Goal: Task Accomplishment & Management: Complete application form

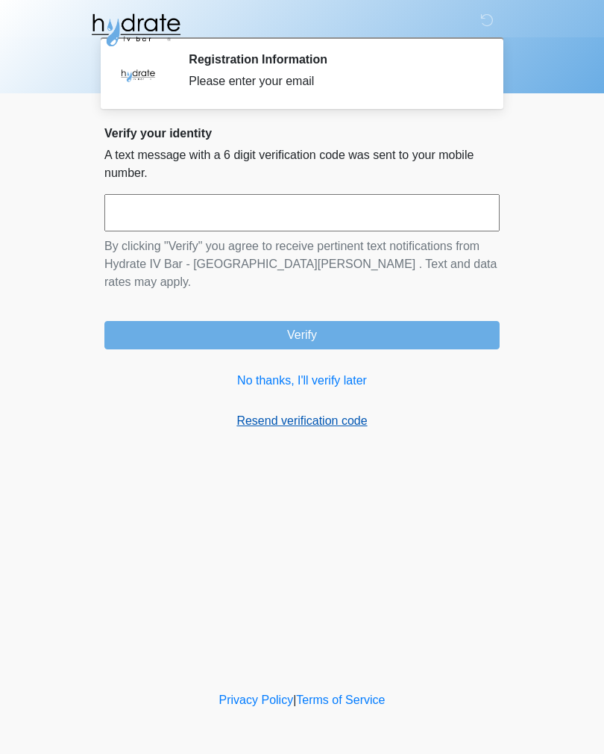
click at [354, 412] on link "Resend verification code" at bounding box center [301, 421] width 395 height 18
click at [404, 207] on input "text" at bounding box center [301, 212] width 395 height 37
click at [348, 419] on div "**********" at bounding box center [302, 284] width 418 height 316
click at [369, 372] on link "No thanks, I'll verify later" at bounding box center [301, 381] width 395 height 18
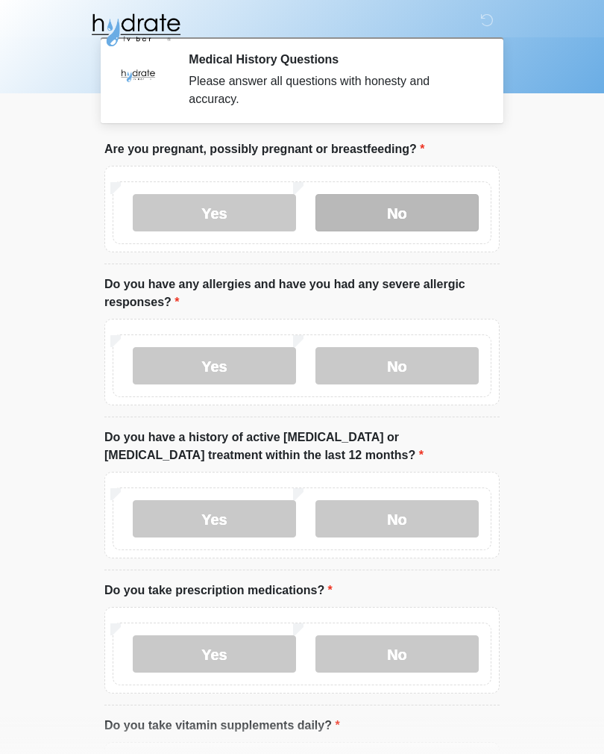
click at [443, 218] on label "No" at bounding box center [397, 212] width 163 height 37
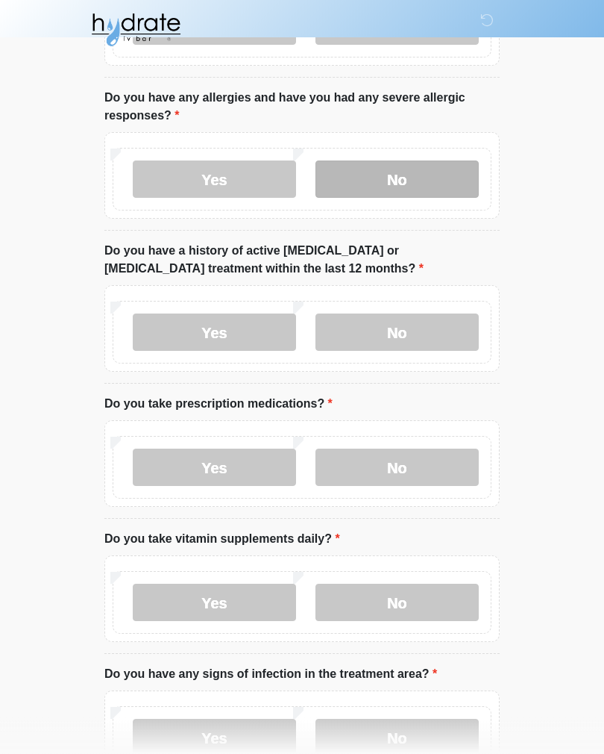
click at [429, 185] on label "No" at bounding box center [397, 179] width 163 height 37
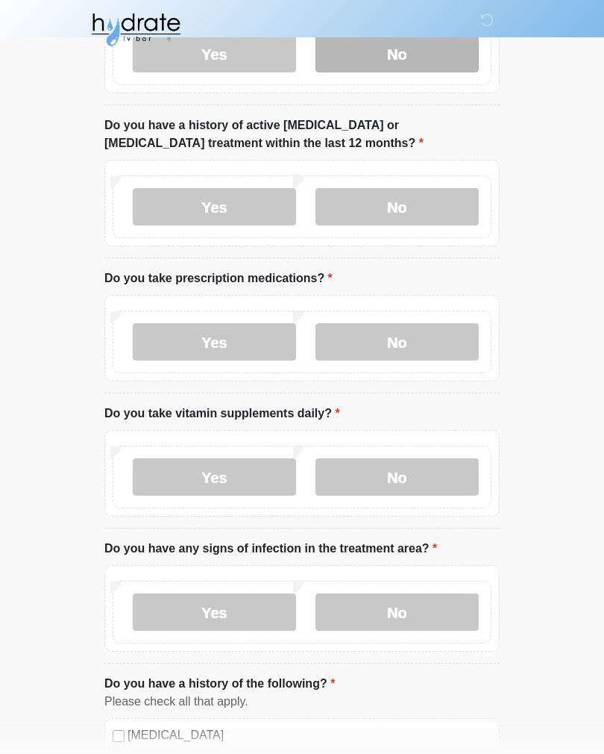
scroll to position [320, 0]
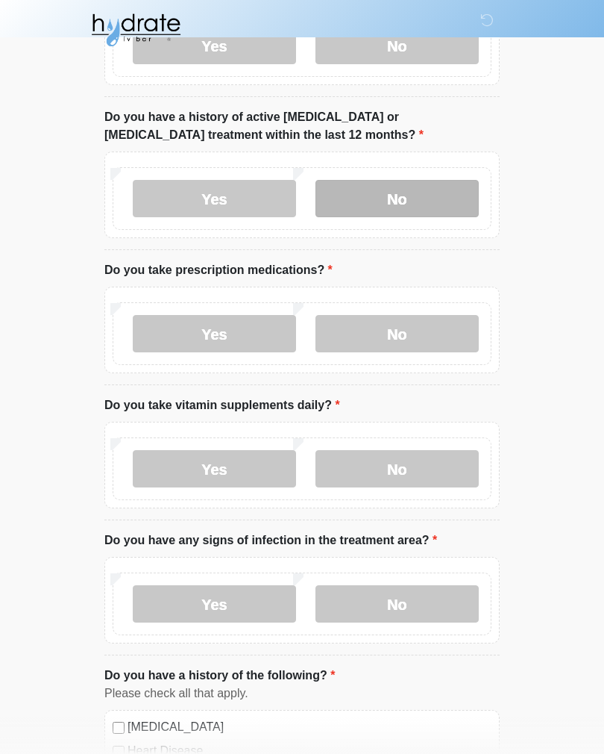
click at [439, 199] on label "No" at bounding box center [397, 198] width 163 height 37
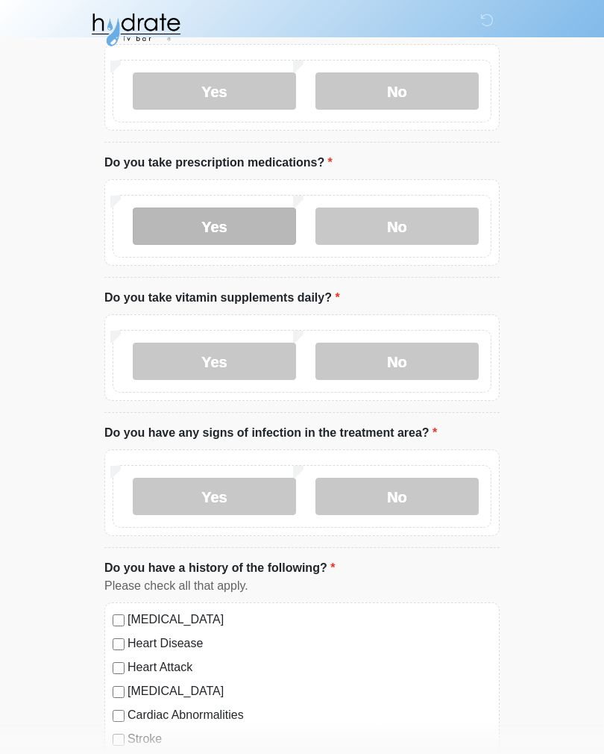
click at [246, 222] on label "Yes" at bounding box center [214, 226] width 163 height 37
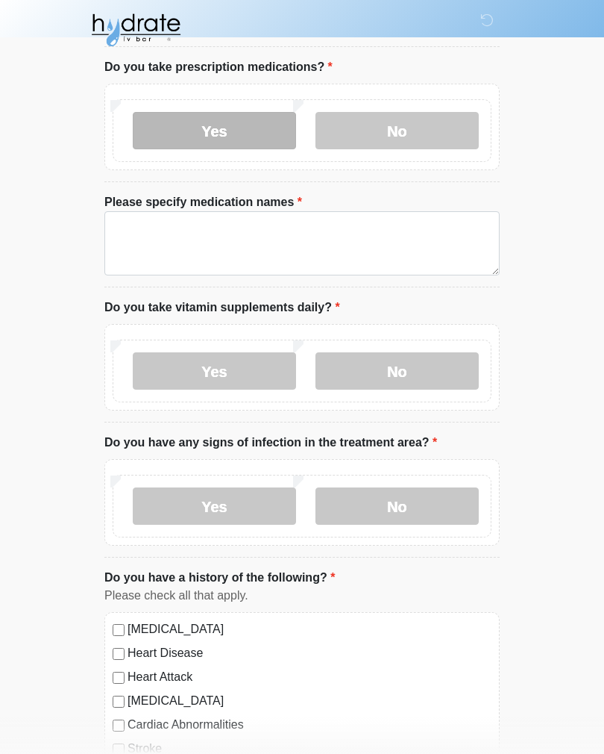
scroll to position [528, 0]
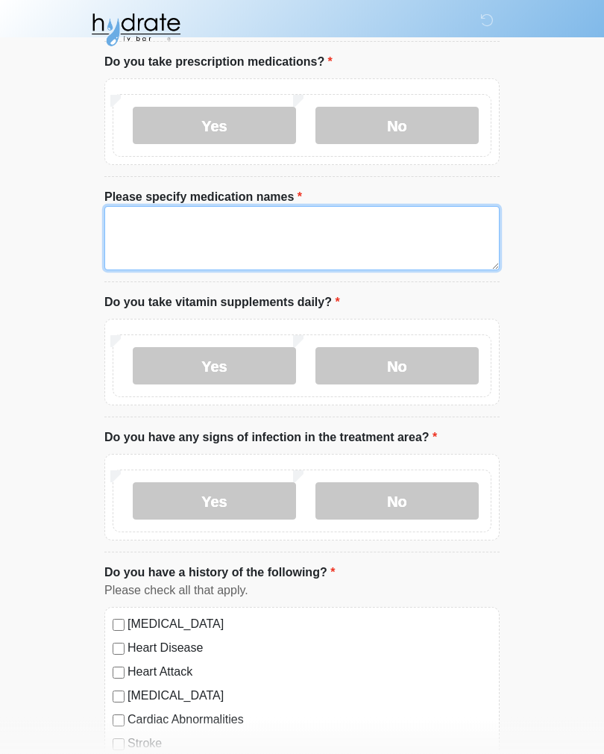
click at [425, 237] on textarea "Please specify medication names" at bounding box center [301, 239] width 395 height 64
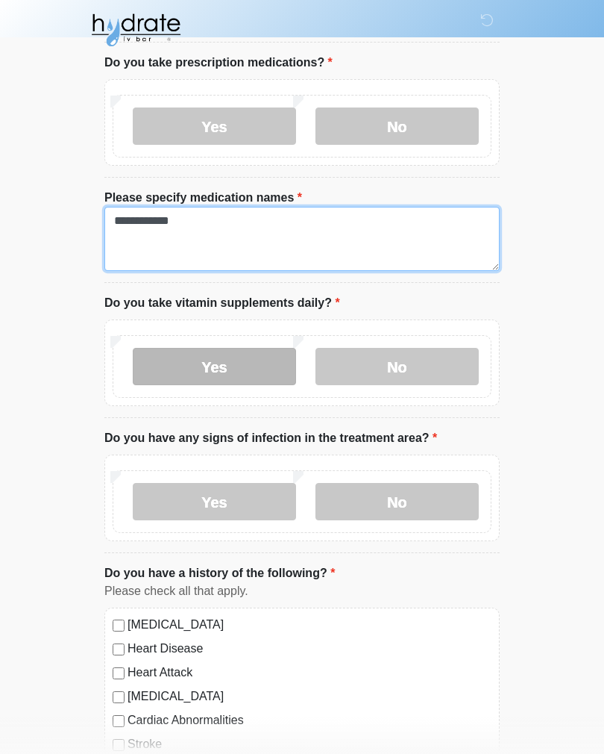
type textarea "**********"
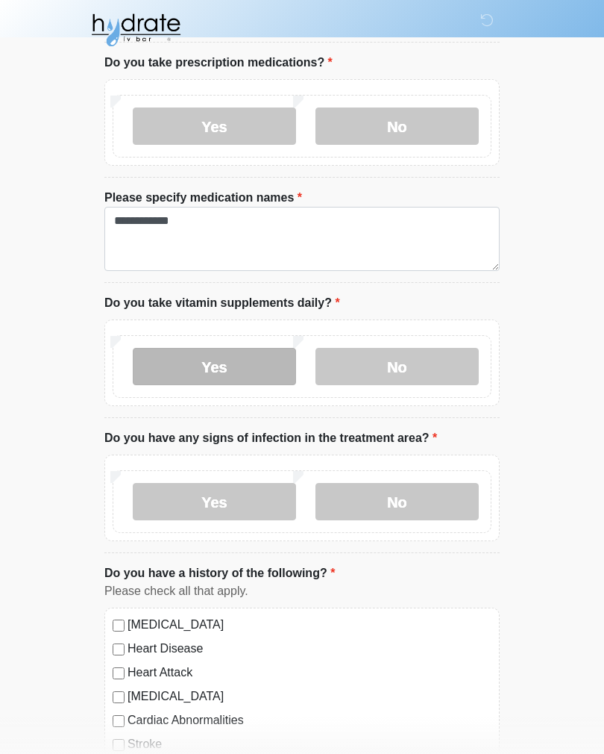
click at [248, 366] on label "Yes" at bounding box center [214, 366] width 163 height 37
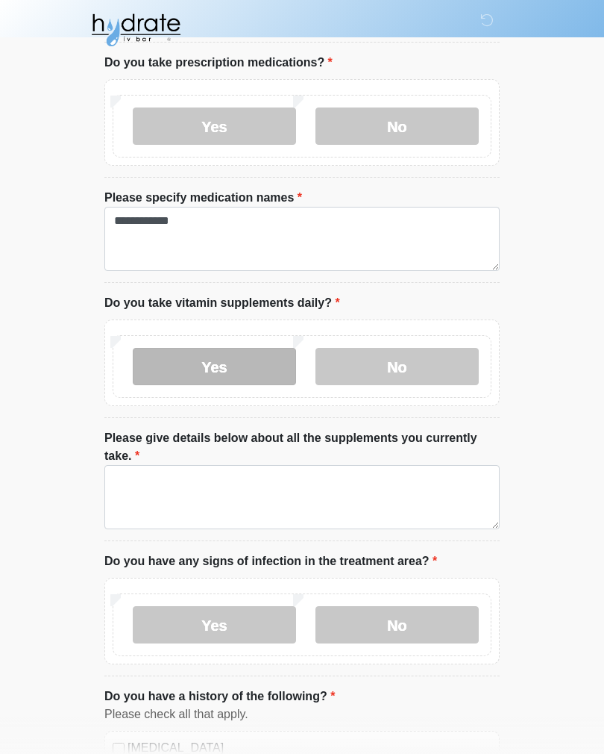
scroll to position [528, 0]
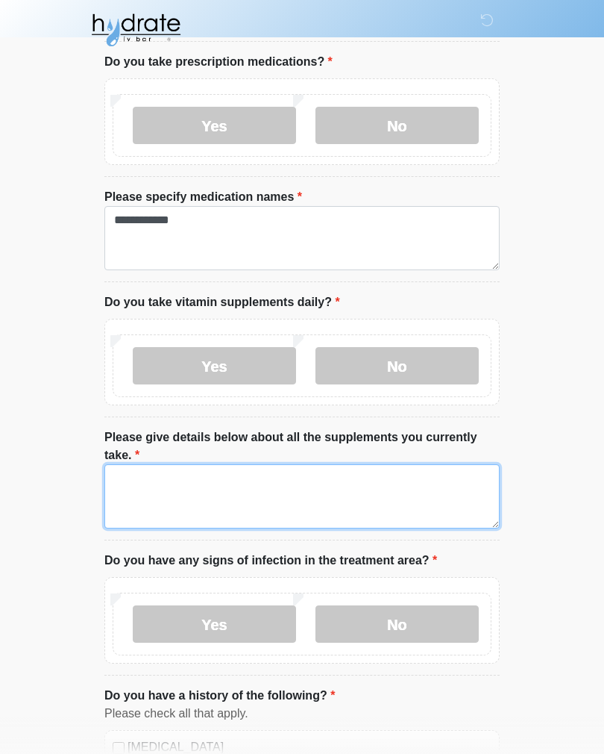
click at [421, 481] on textarea "Please give details below about all the supplements you currently take." at bounding box center [301, 496] width 395 height 64
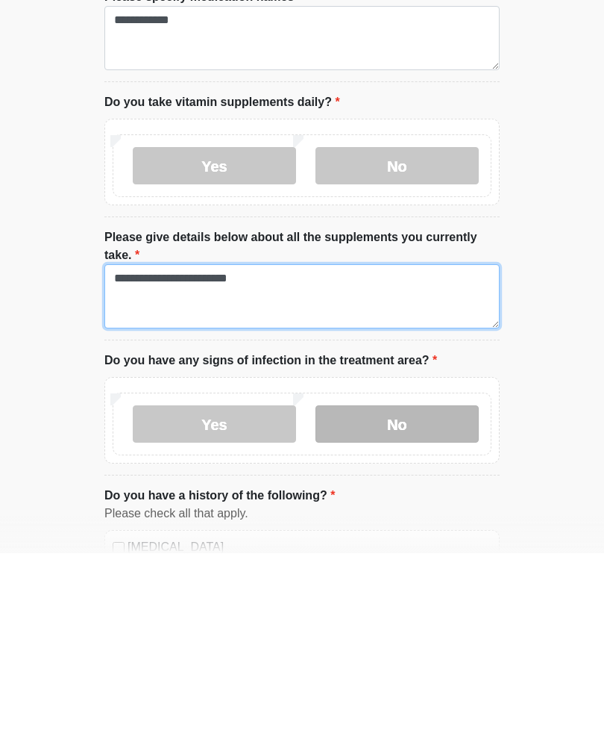
type textarea "**********"
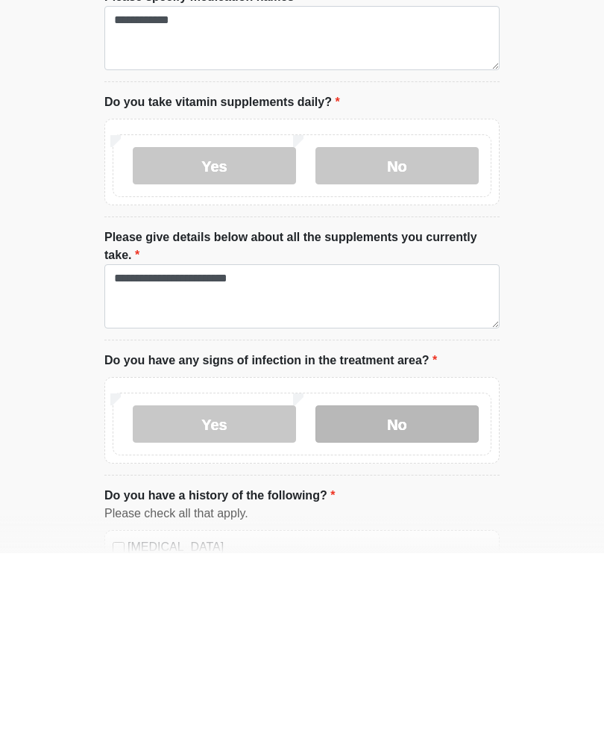
click at [447, 606] on label "No" at bounding box center [397, 624] width 163 height 37
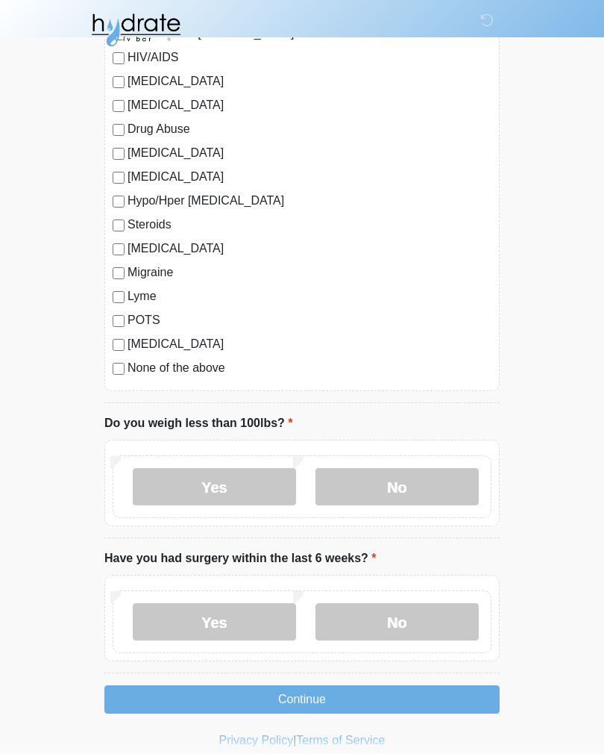
scroll to position [1685, 0]
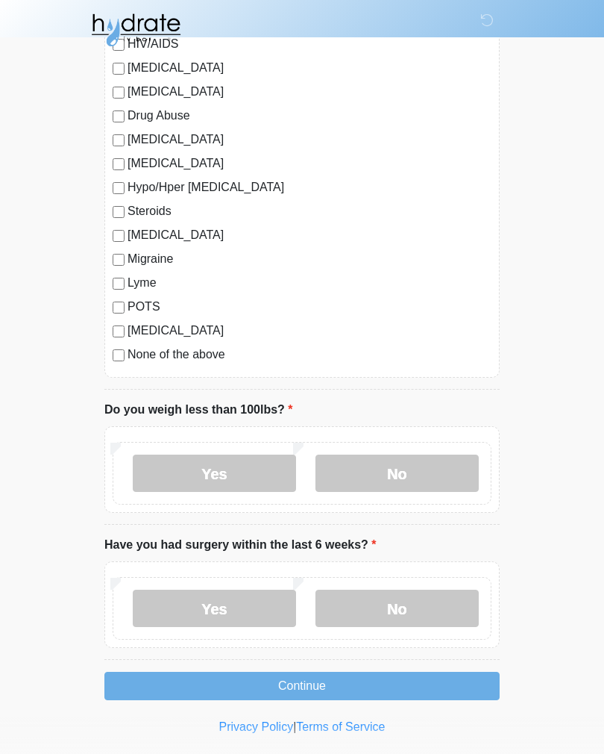
click at [168, 255] on label "Migraine" at bounding box center [310, 259] width 364 height 18
click at [423, 477] on label "No" at bounding box center [397, 472] width 163 height 37
click at [445, 613] on label "No" at bounding box center [397, 608] width 163 height 37
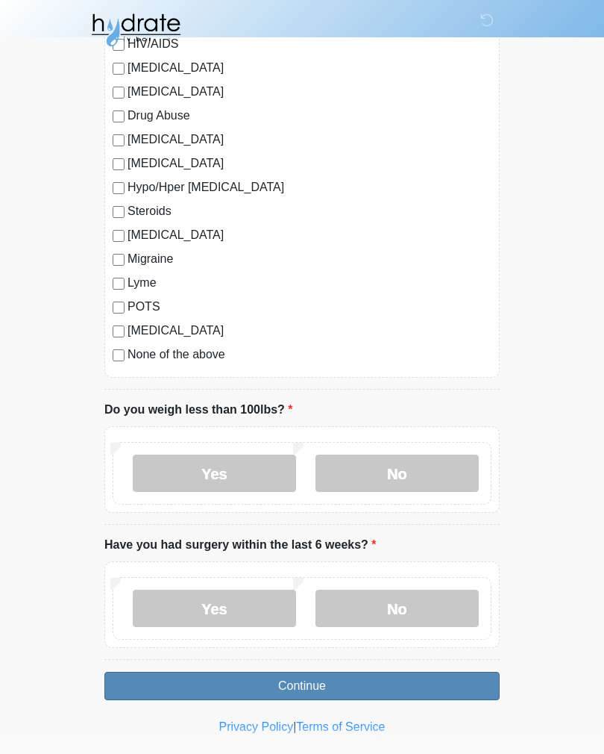
click at [484, 684] on button "Continue" at bounding box center [301, 686] width 395 height 28
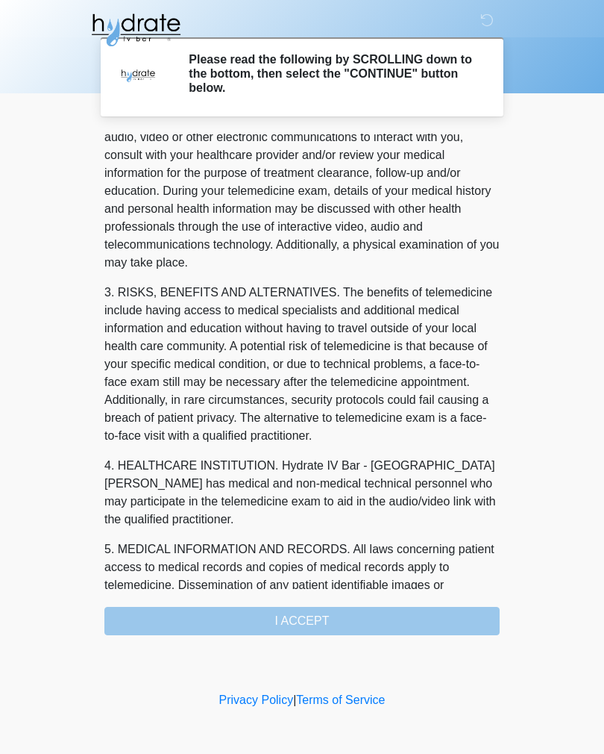
scroll to position [111, 0]
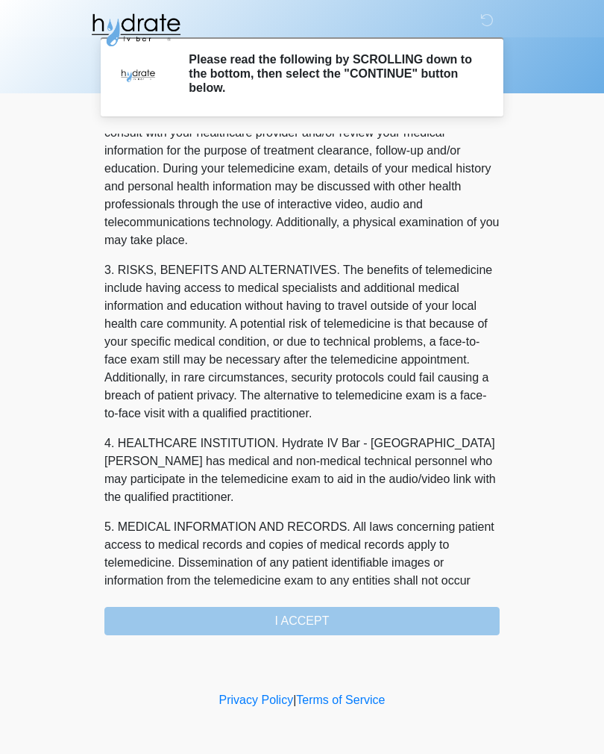
click at [447, 619] on div "1. PURPOSE. The purpose of this form is to obtain your consent for a telemedici…" at bounding box center [301, 384] width 395 height 501
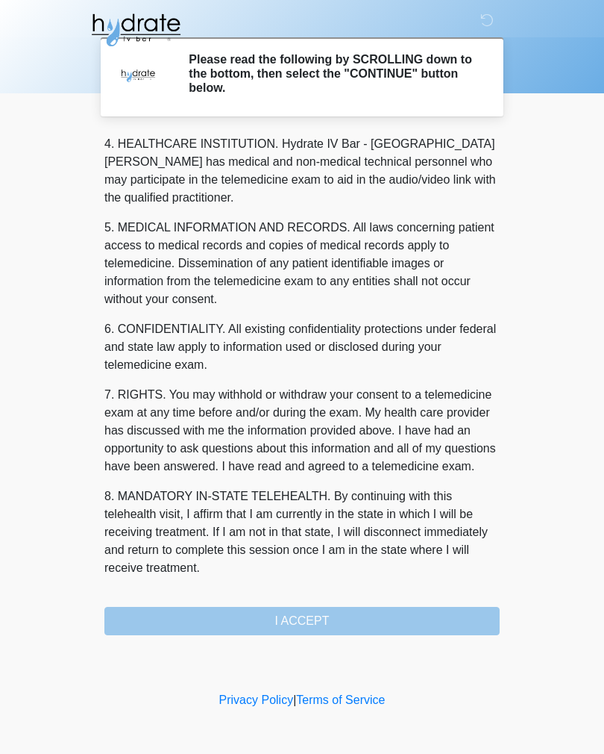
scroll to position [428, 0]
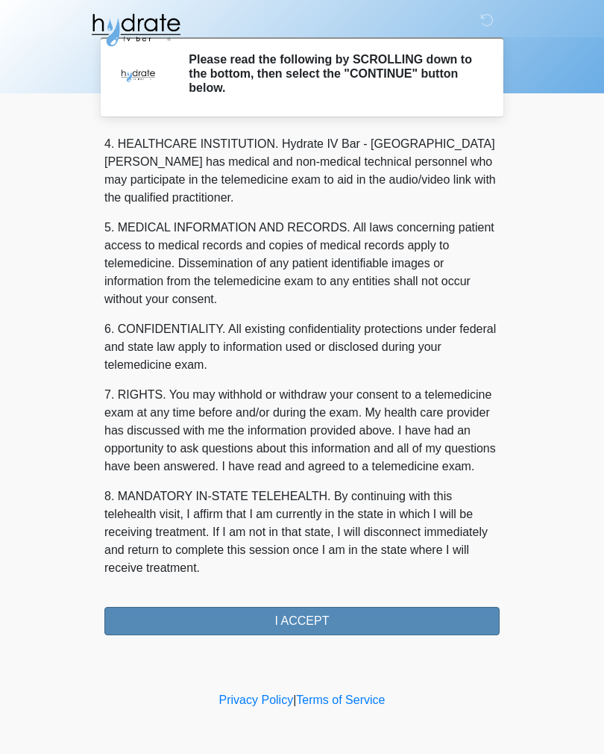
click at [383, 626] on button "I ACCEPT" at bounding box center [301, 621] width 395 height 28
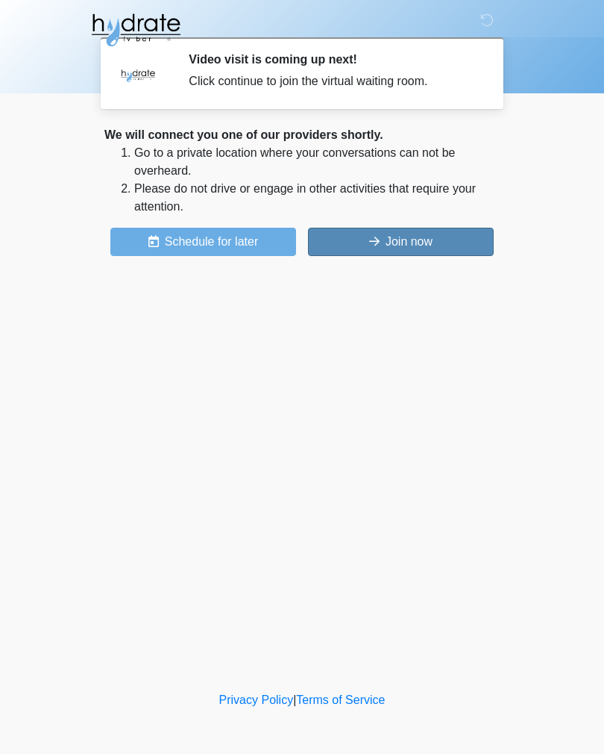
click at [451, 234] on button "Join now" at bounding box center [401, 242] width 186 height 28
